Goal: Communication & Community: Answer question/provide support

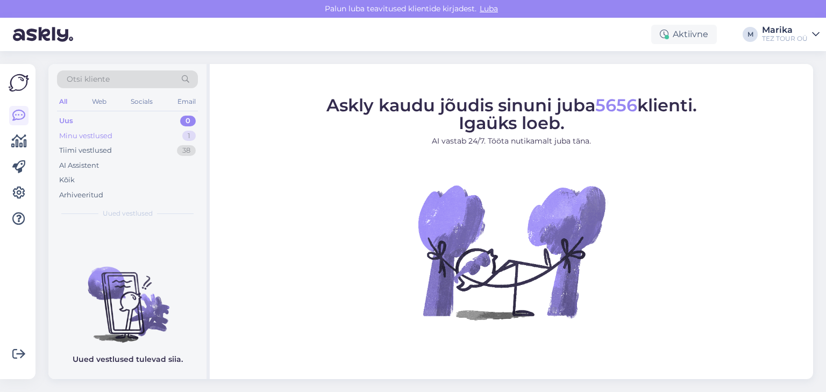
click at [98, 133] on div "Minu vestlused" at bounding box center [85, 136] width 53 height 11
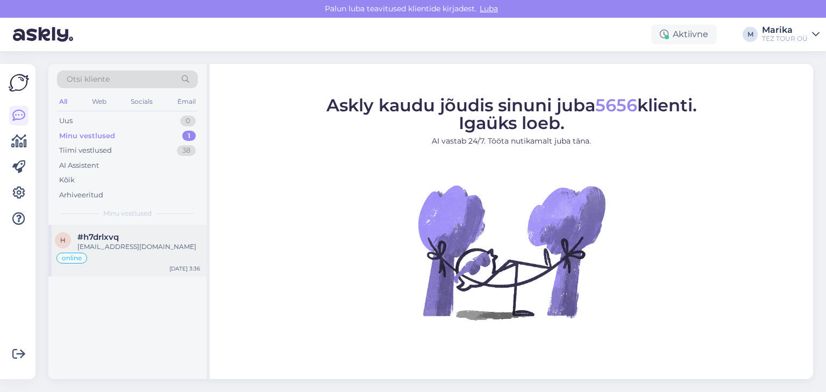
click at [124, 238] on div "#h7drlxvq" at bounding box center [138, 237] width 123 height 10
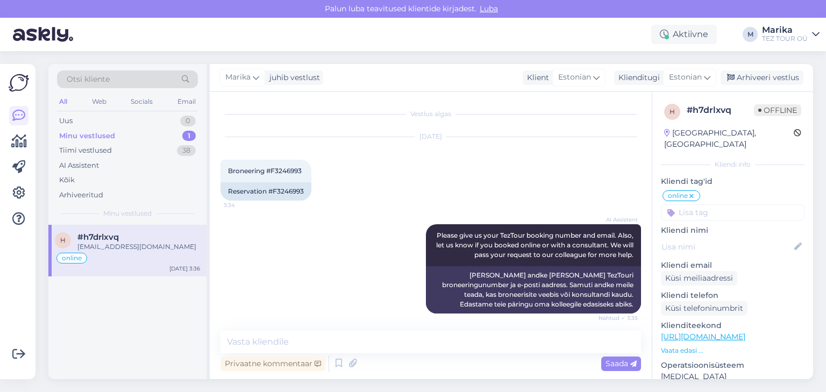
scroll to position [153, 0]
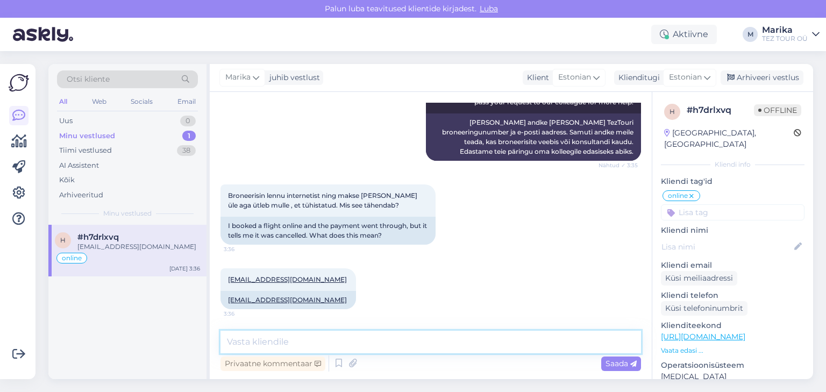
click at [277, 341] on textarea at bounding box center [430, 342] width 420 height 23
type textarea "[PERSON_NAME]!"
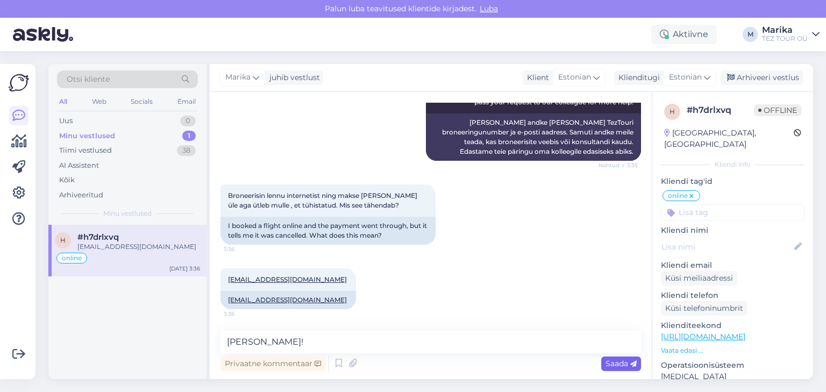
click at [617, 361] on span "Saada" at bounding box center [620, 364] width 31 height 10
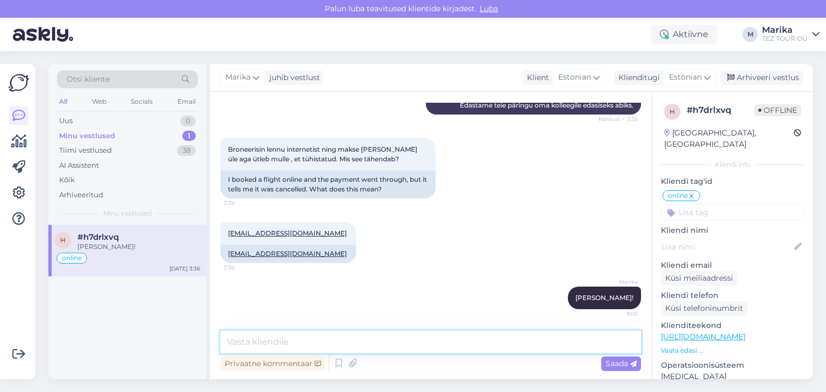
click at [400, 336] on textarea at bounding box center [430, 342] width 420 height 23
type textarea "E"
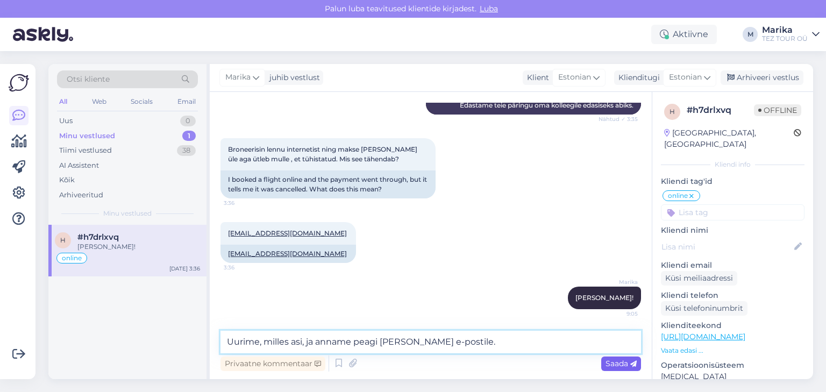
type textarea "Uurime, milles asi, ja anname peagi [PERSON_NAME] e-postile."
click at [613, 361] on span "Saada" at bounding box center [620, 364] width 31 height 10
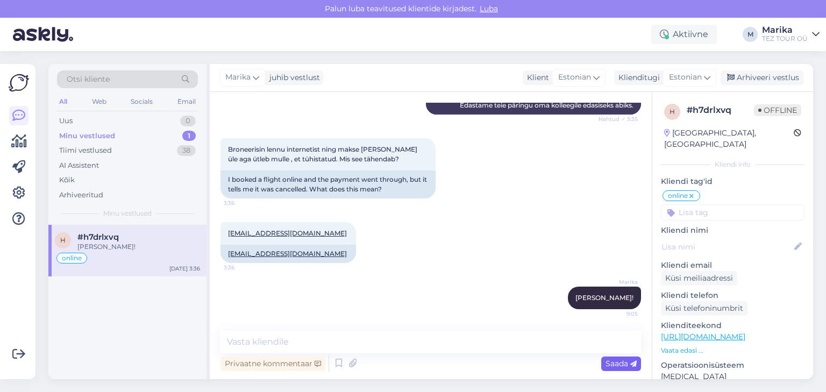
scroll to position [245, 0]
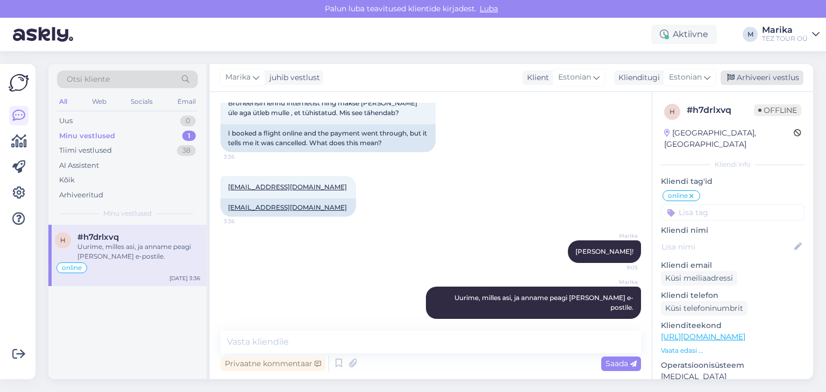
click at [750, 78] on div "Arhiveeri vestlus" at bounding box center [761, 77] width 83 height 15
